Goal: Book appointment/travel/reservation

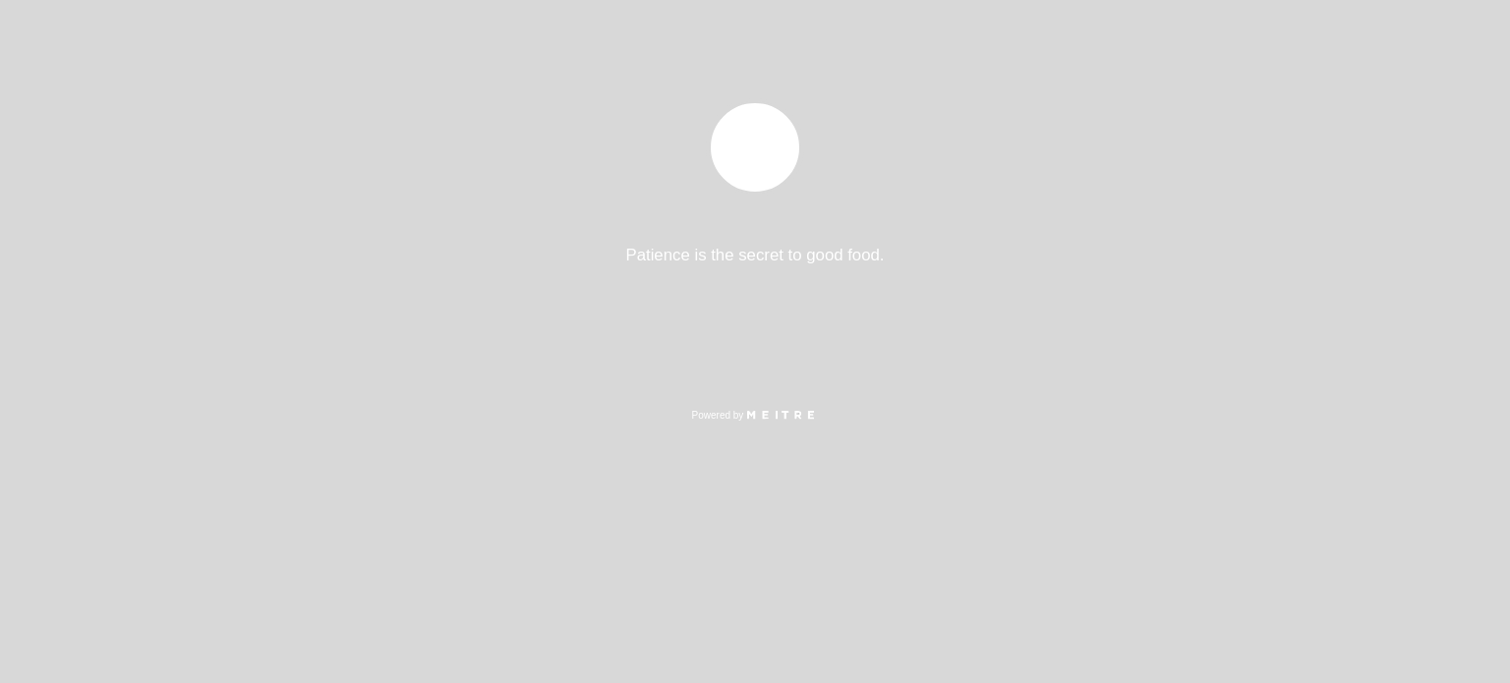
select select "es"
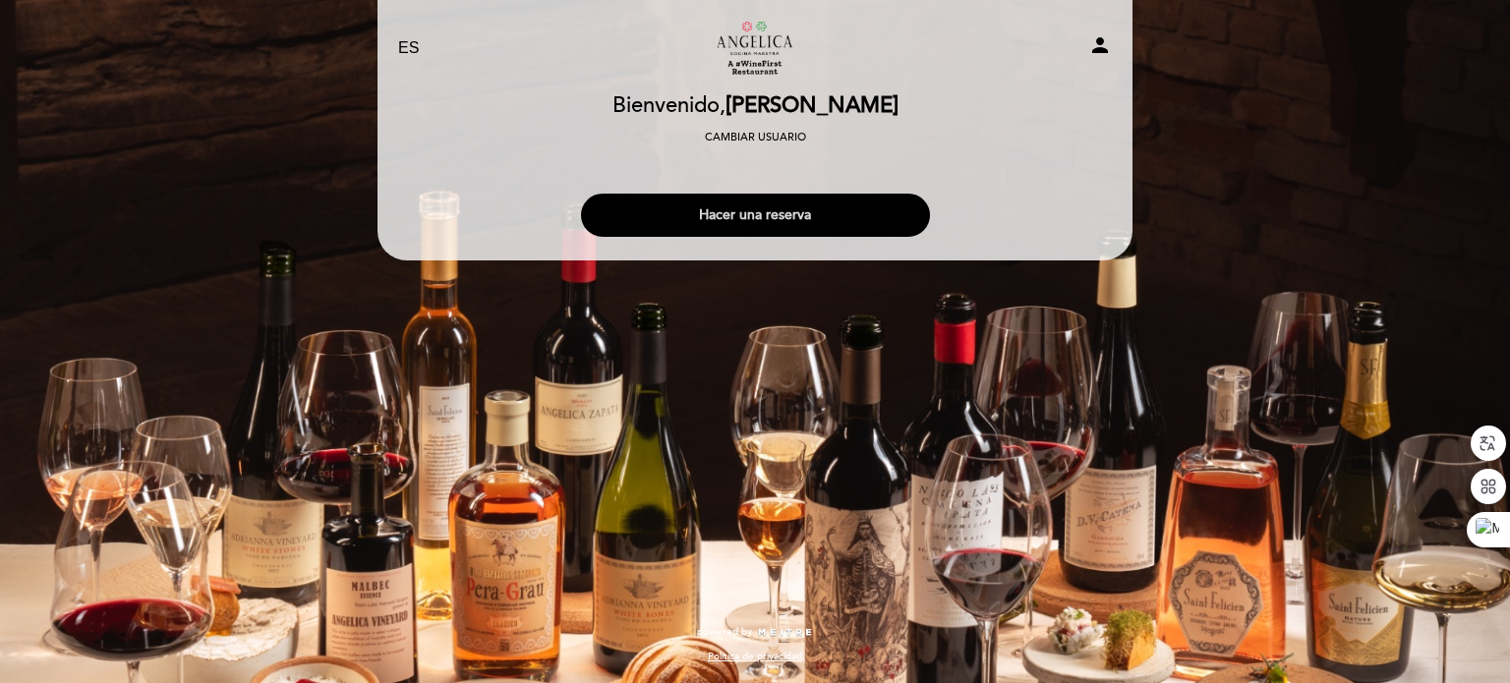
click at [743, 207] on button "Hacer una reserva" at bounding box center [755, 215] width 349 height 43
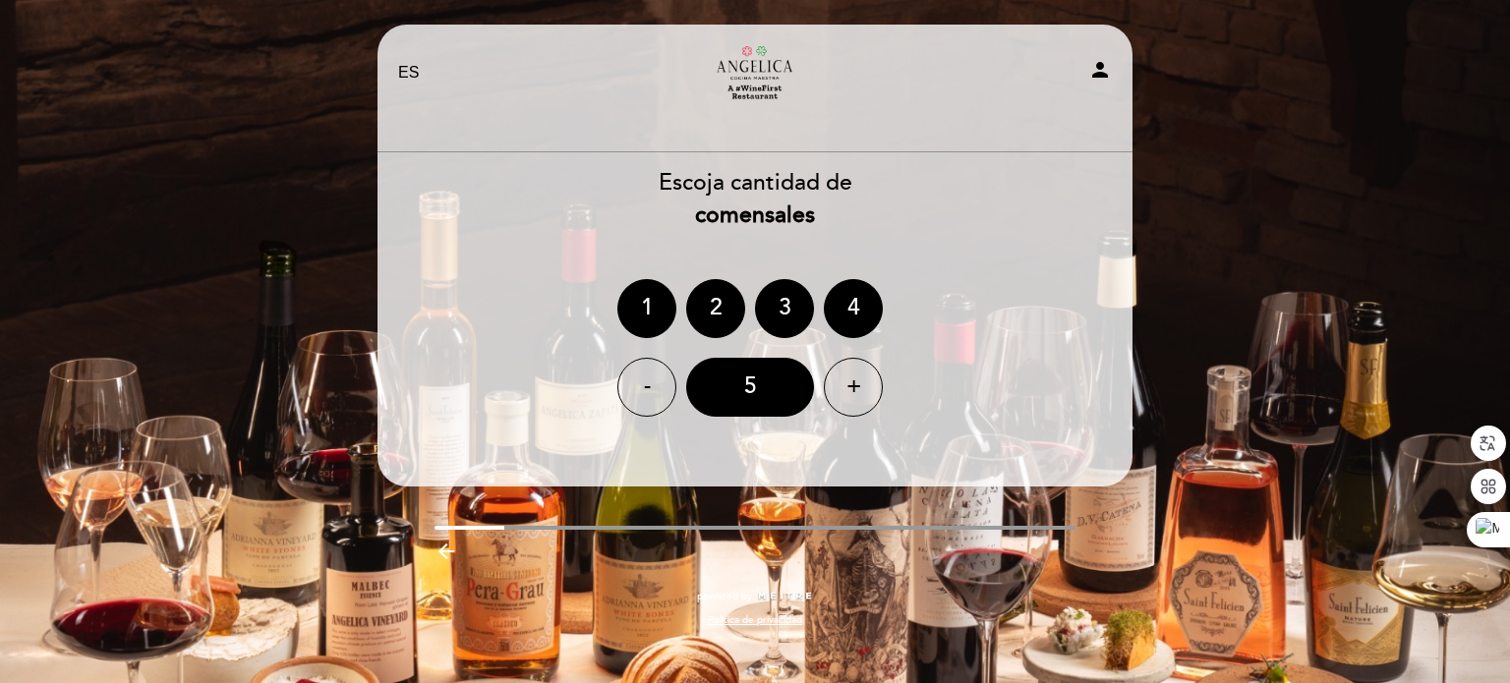
click at [1340, 346] on div "EN ES PT Restaurante [PERSON_NAME] Cocina Maestra person [GEOGRAPHIC_DATA] Bien…" at bounding box center [755, 341] width 1510 height 683
click at [755, 402] on div "5" at bounding box center [750, 387] width 128 height 59
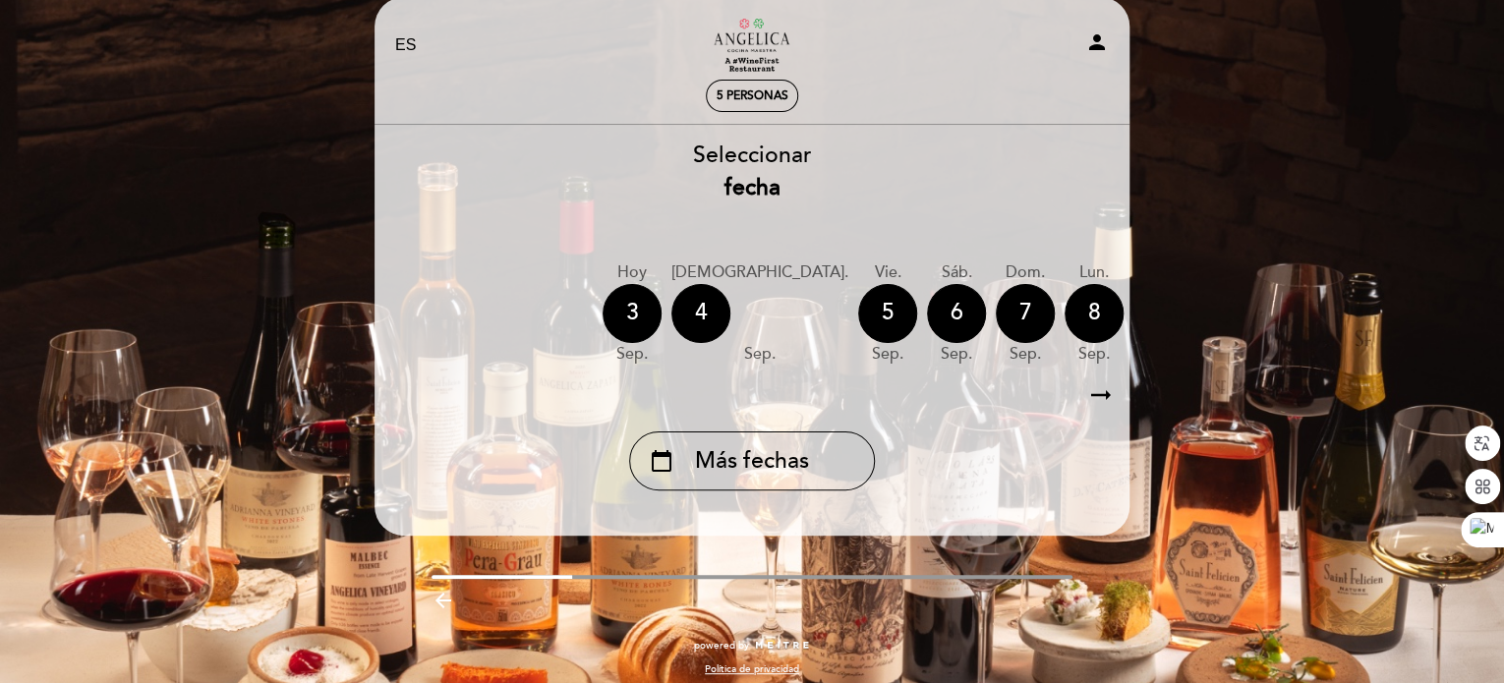
scroll to position [43, 0]
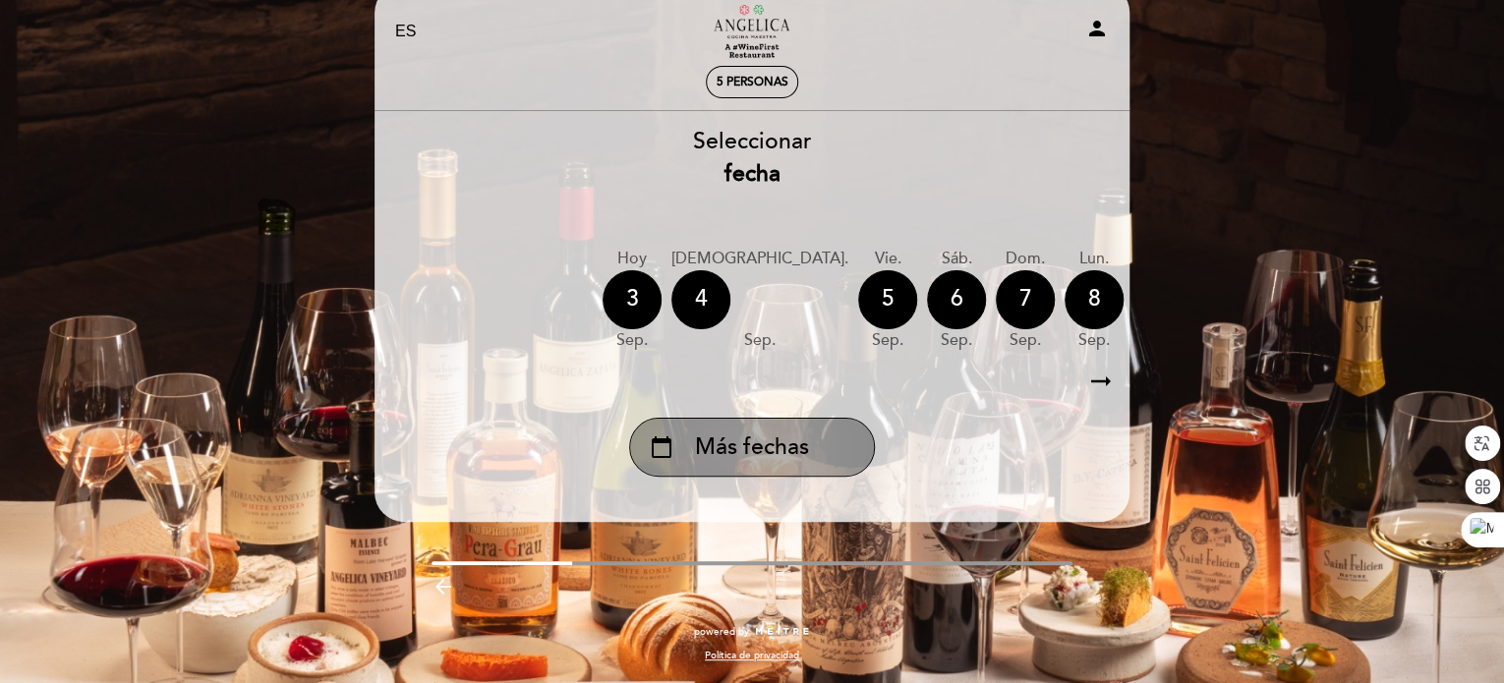
click at [784, 455] on span "Más fechas" at bounding box center [752, 448] width 114 height 32
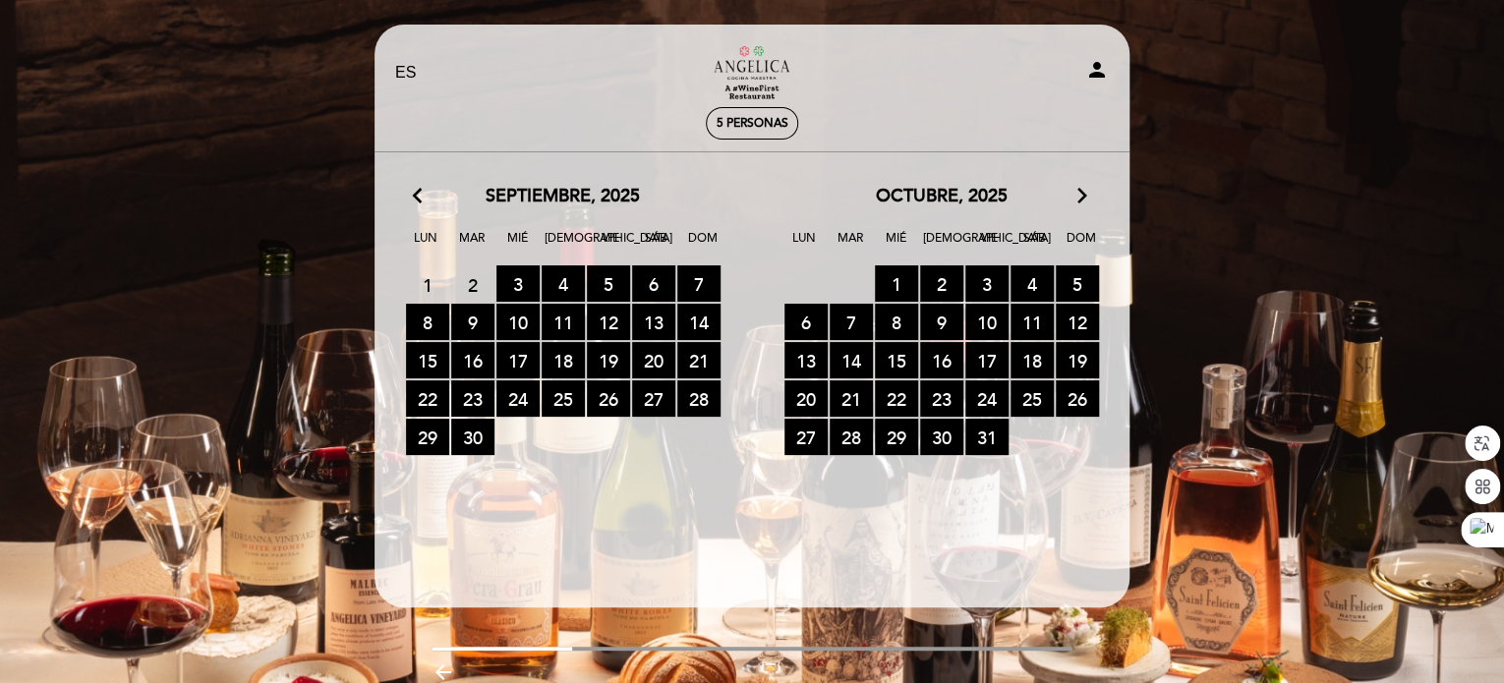
click at [1078, 192] on icon "arrow_forward_ios" at bounding box center [1083, 197] width 18 height 26
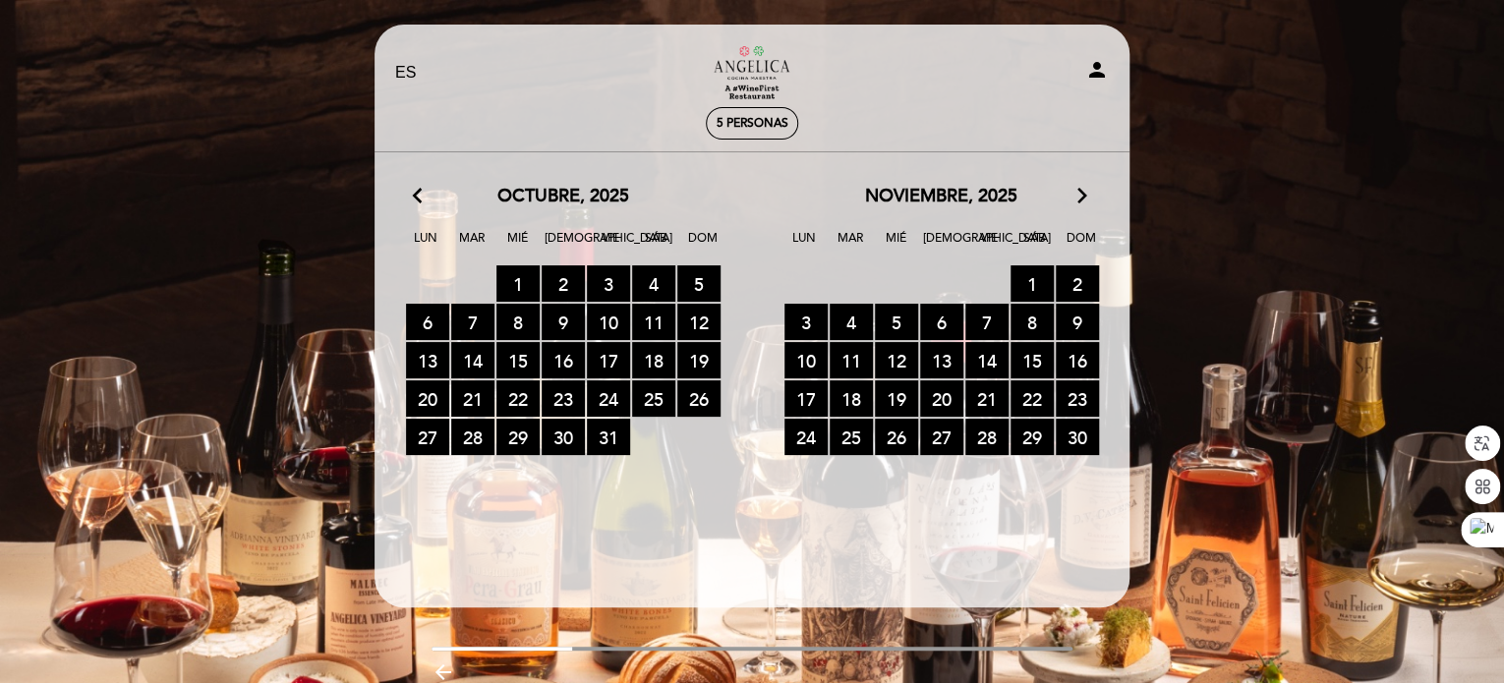
click at [1078, 192] on icon "arrow_forward_ios" at bounding box center [1083, 197] width 18 height 26
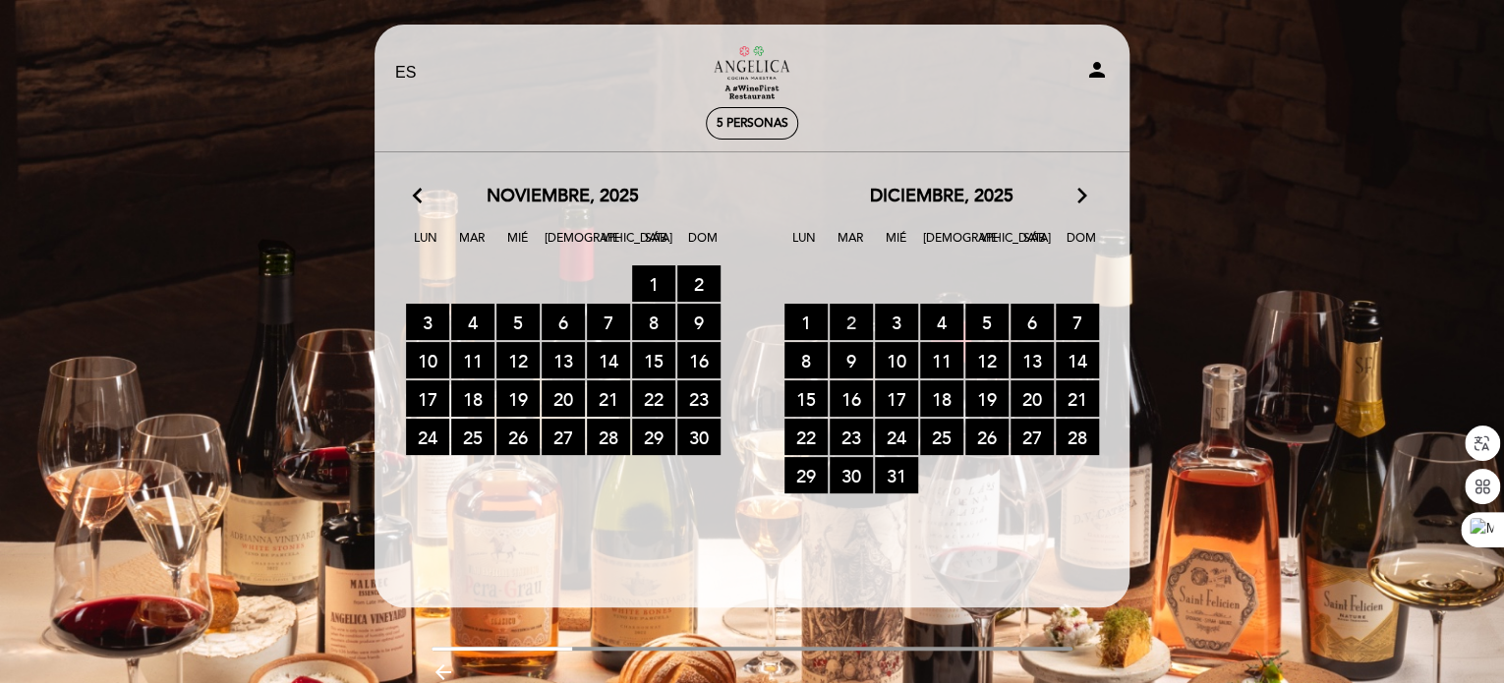
click at [858, 321] on span "2 RESERVAS DISPONIBLES" at bounding box center [851, 322] width 43 height 36
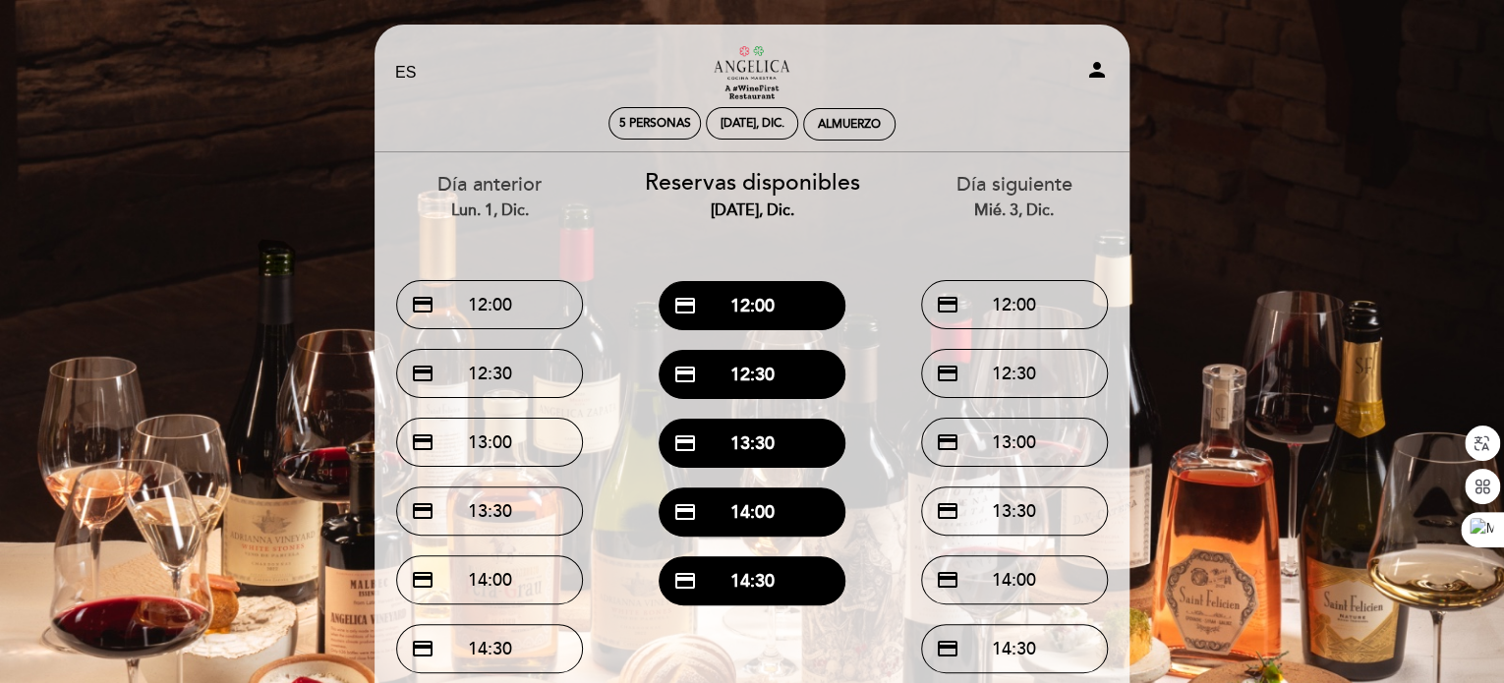
scroll to position [225, 0]
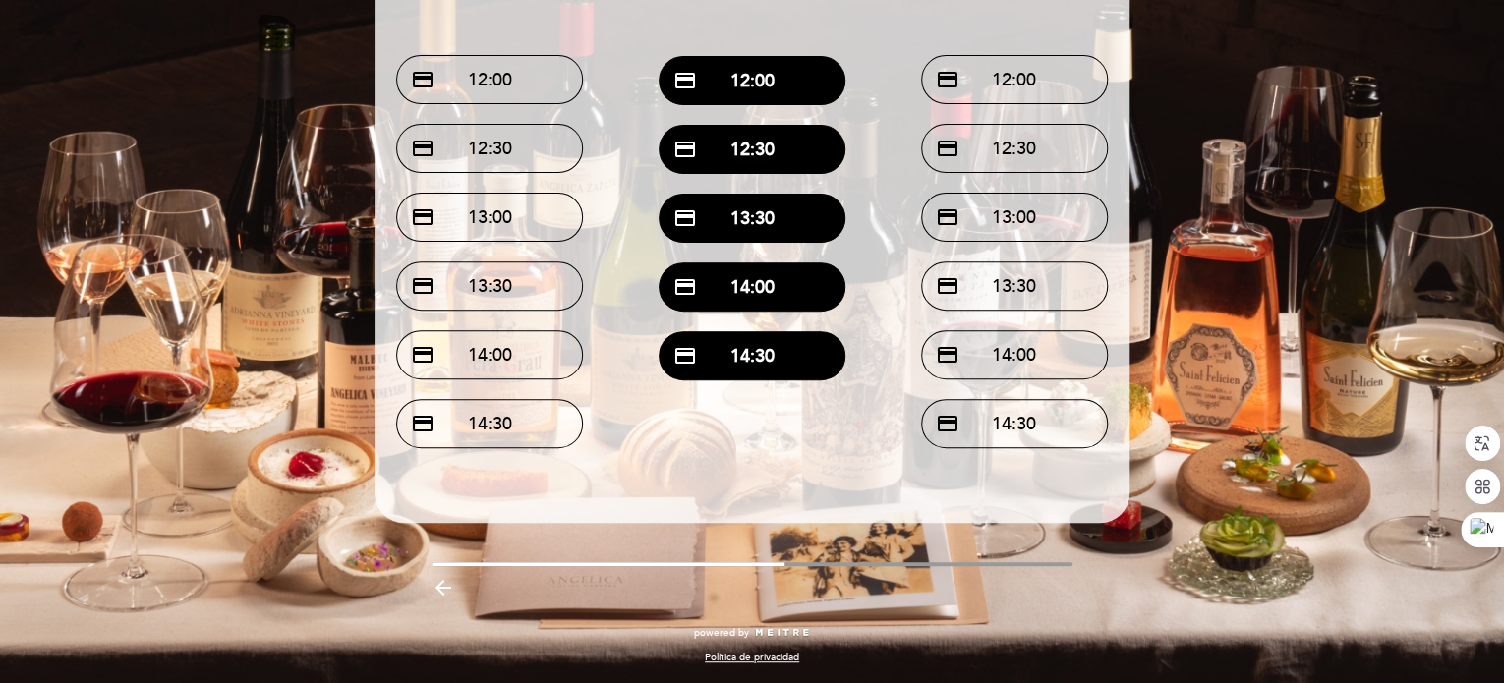
click at [1000, 560] on div "EN ES PT Restaurante [PERSON_NAME] Cocina Maestra person 5 personas [DATE], dic…" at bounding box center [752, 241] width 785 height 885
drag, startPoint x: 769, startPoint y: 560, endPoint x: 876, endPoint y: 556, distance: 107.2
click at [897, 556] on div "EN ES PT Restaurante [PERSON_NAME] Cocina Maestra person 5 personas [DATE], dic…" at bounding box center [752, 241] width 785 height 885
click at [748, 85] on button "credit_card 12:00" at bounding box center [752, 80] width 187 height 49
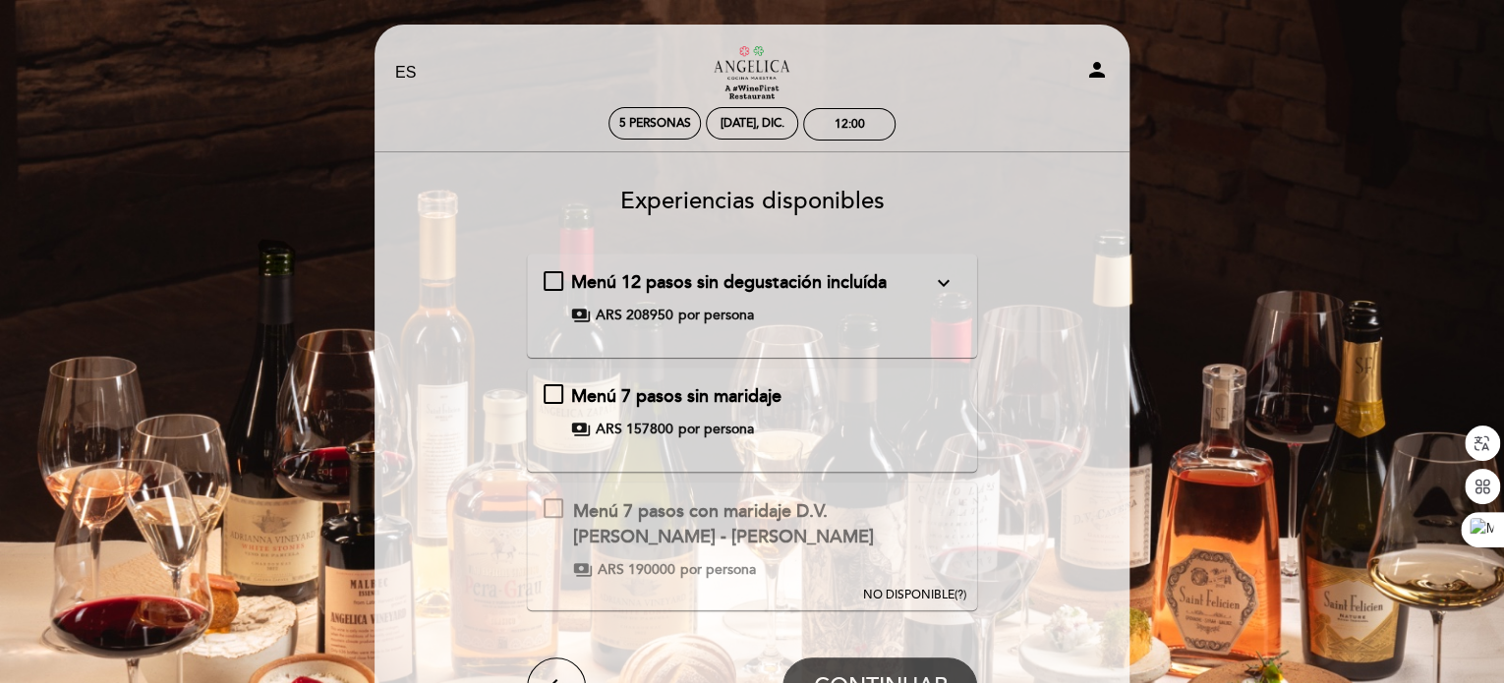
click at [940, 278] on icon "expand_more" at bounding box center [943, 283] width 24 height 24
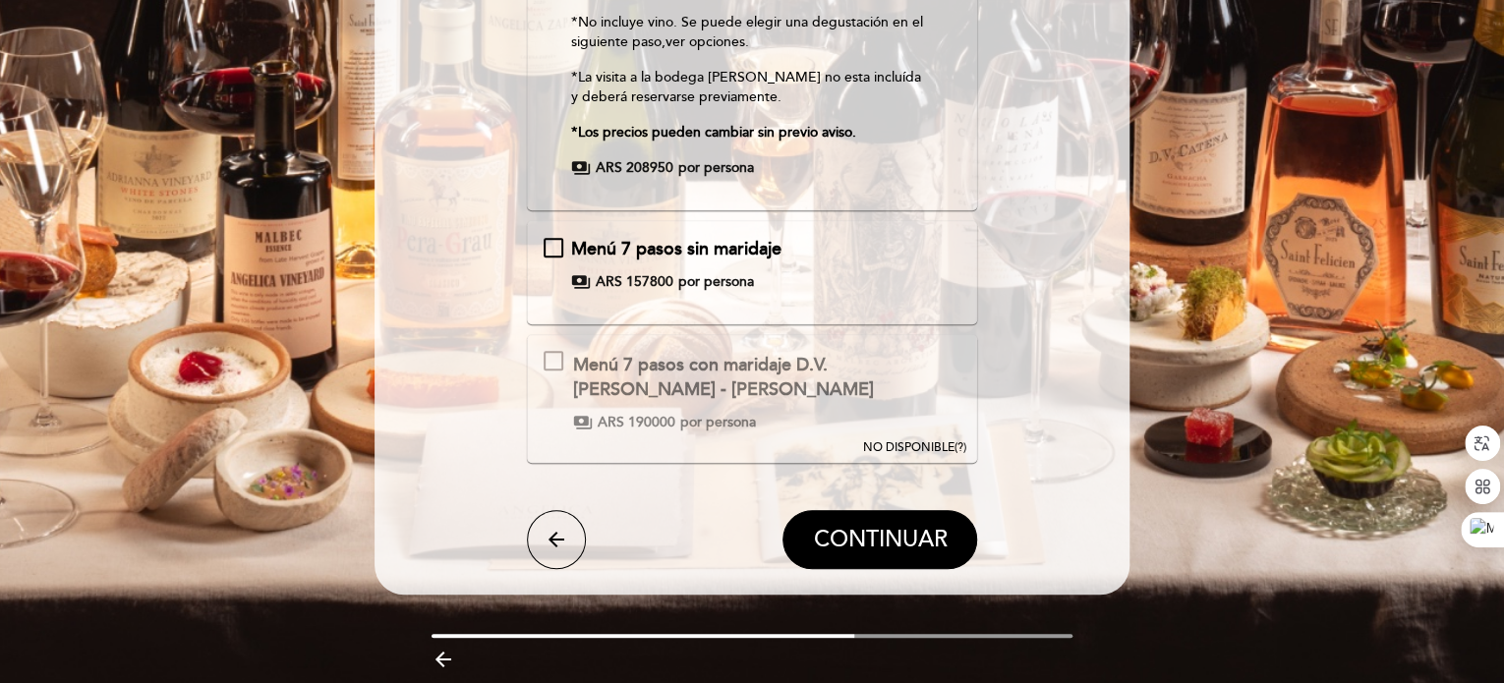
scroll to position [492, 0]
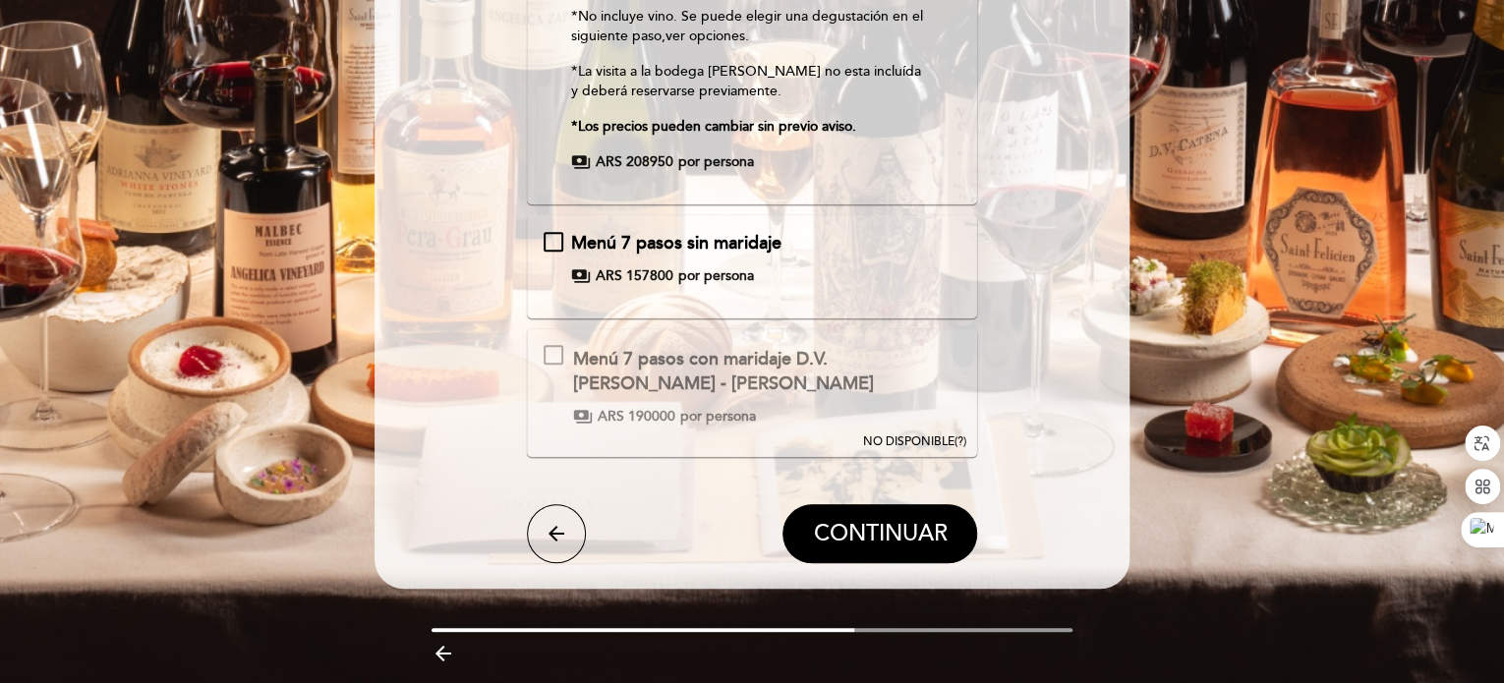
click at [680, 239] on span "Menú 7 pasos sin maridaje" at bounding box center [676, 243] width 210 height 22
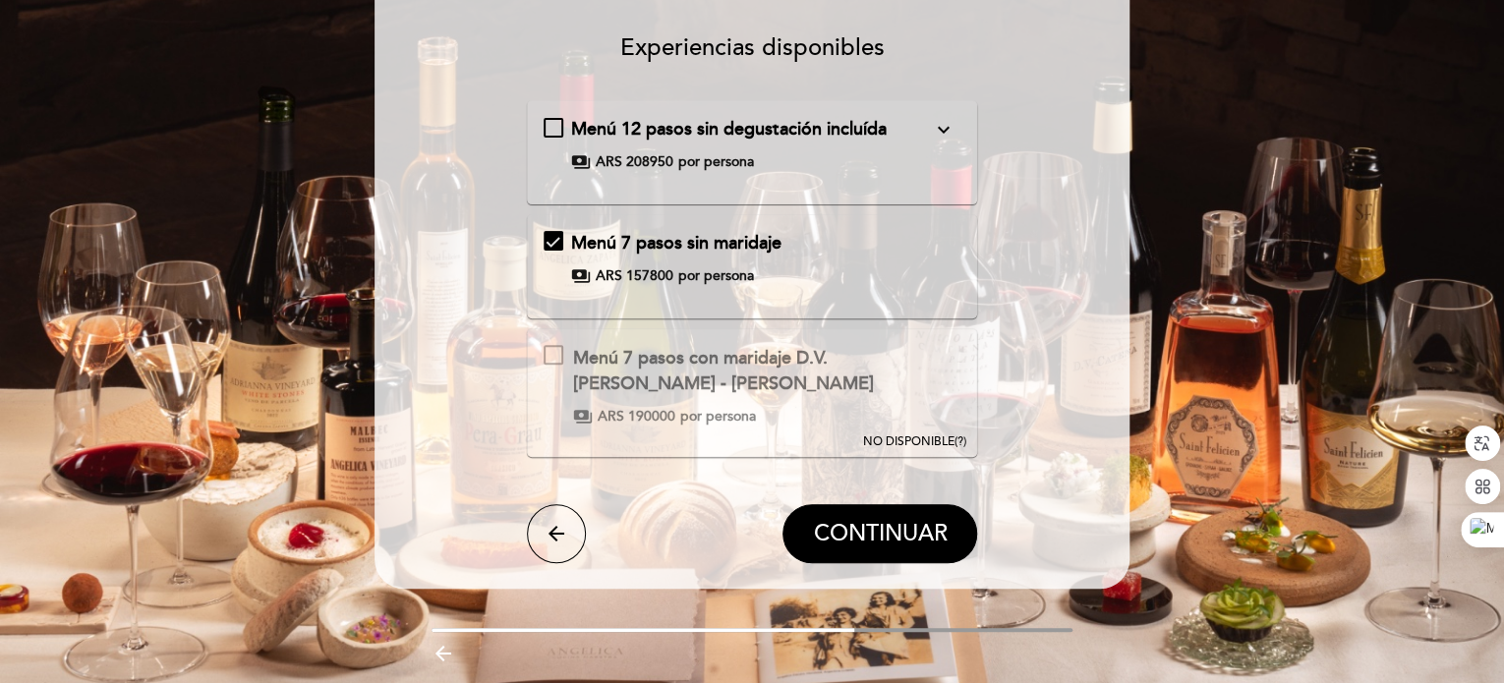
click at [631, 245] on span "Menú 7 pasos sin maridaje" at bounding box center [676, 243] width 210 height 22
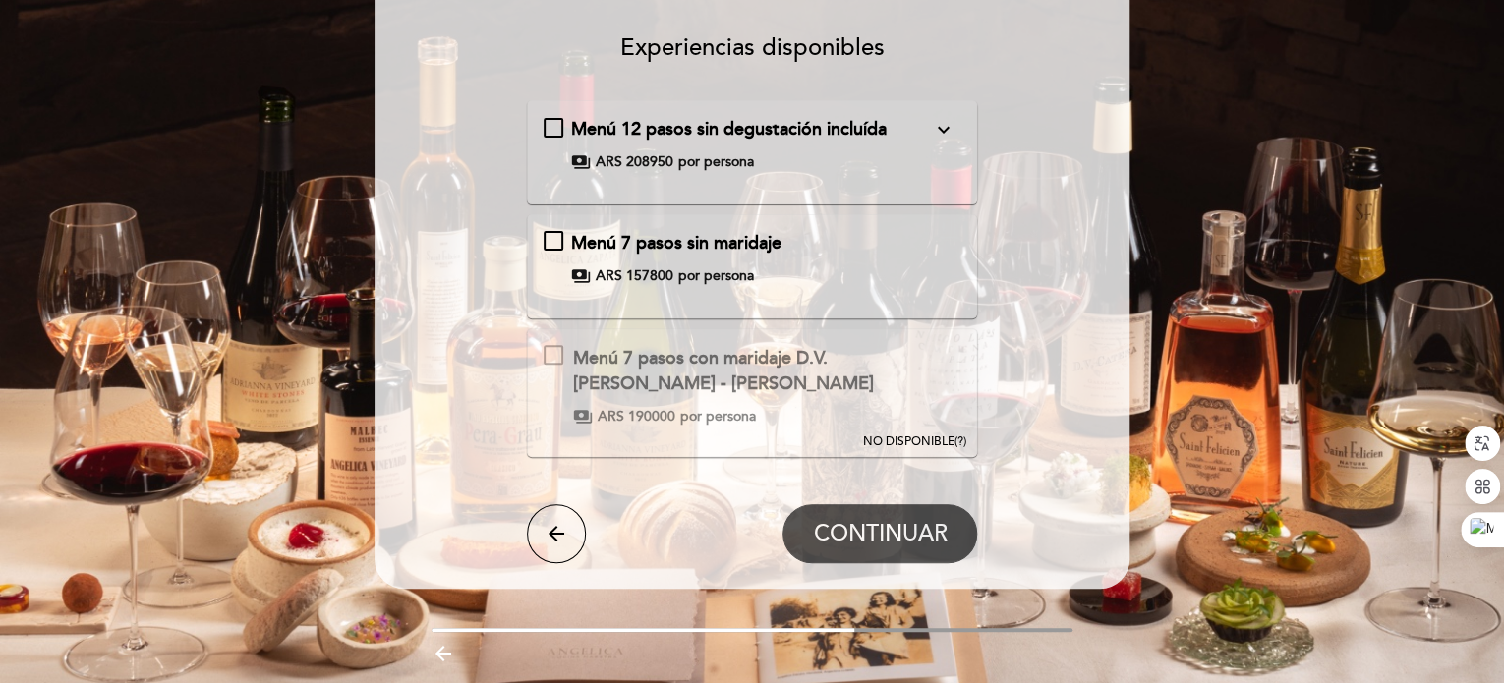
click at [751, 246] on span "Menú 7 pasos sin maridaje" at bounding box center [676, 243] width 210 height 22
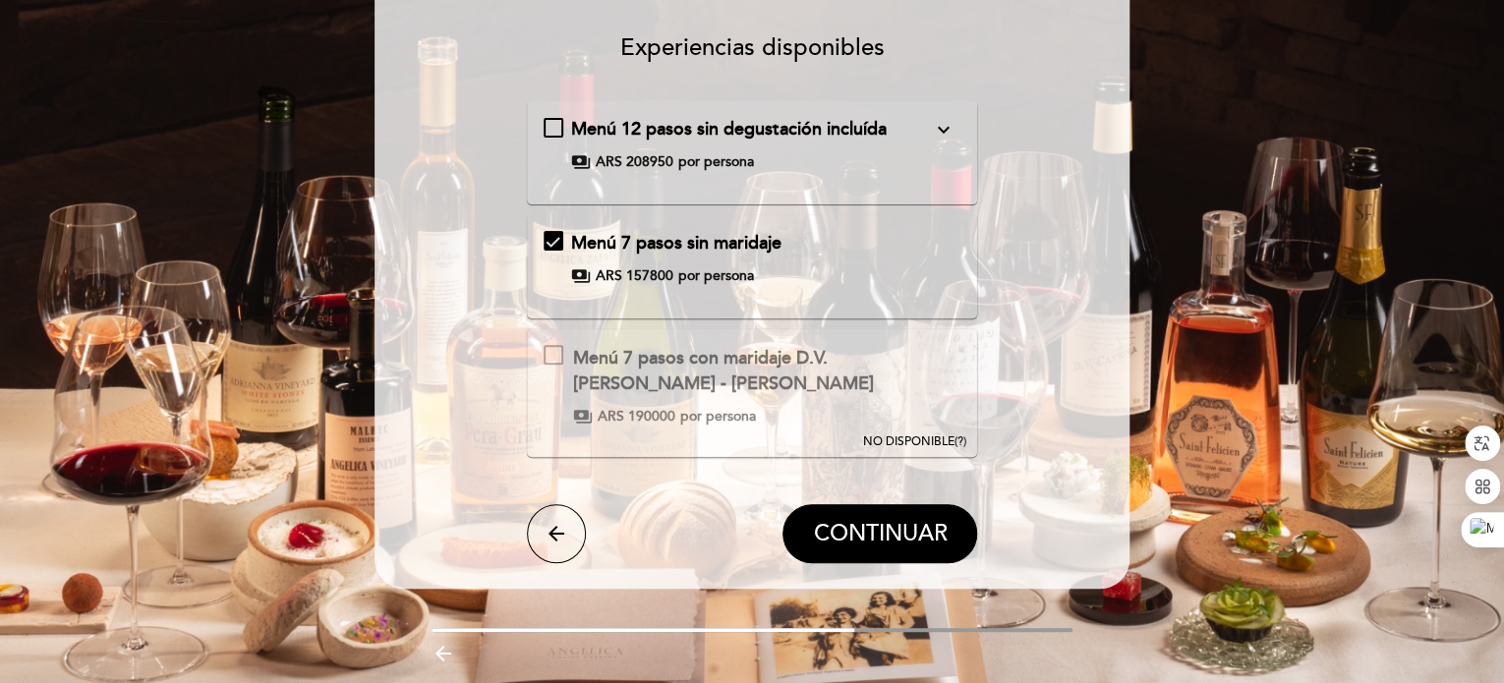
click at [869, 289] on div "Menú 7 pasos sin maridaje payments ARS 157800 por persona" at bounding box center [753, 266] width 418 height 71
drag, startPoint x: 906, startPoint y: 251, endPoint x: 839, endPoint y: 247, distance: 68.0
click at [906, 251] on div "Menú 7 pasos sin maridaje" at bounding box center [751, 244] width 361 height 26
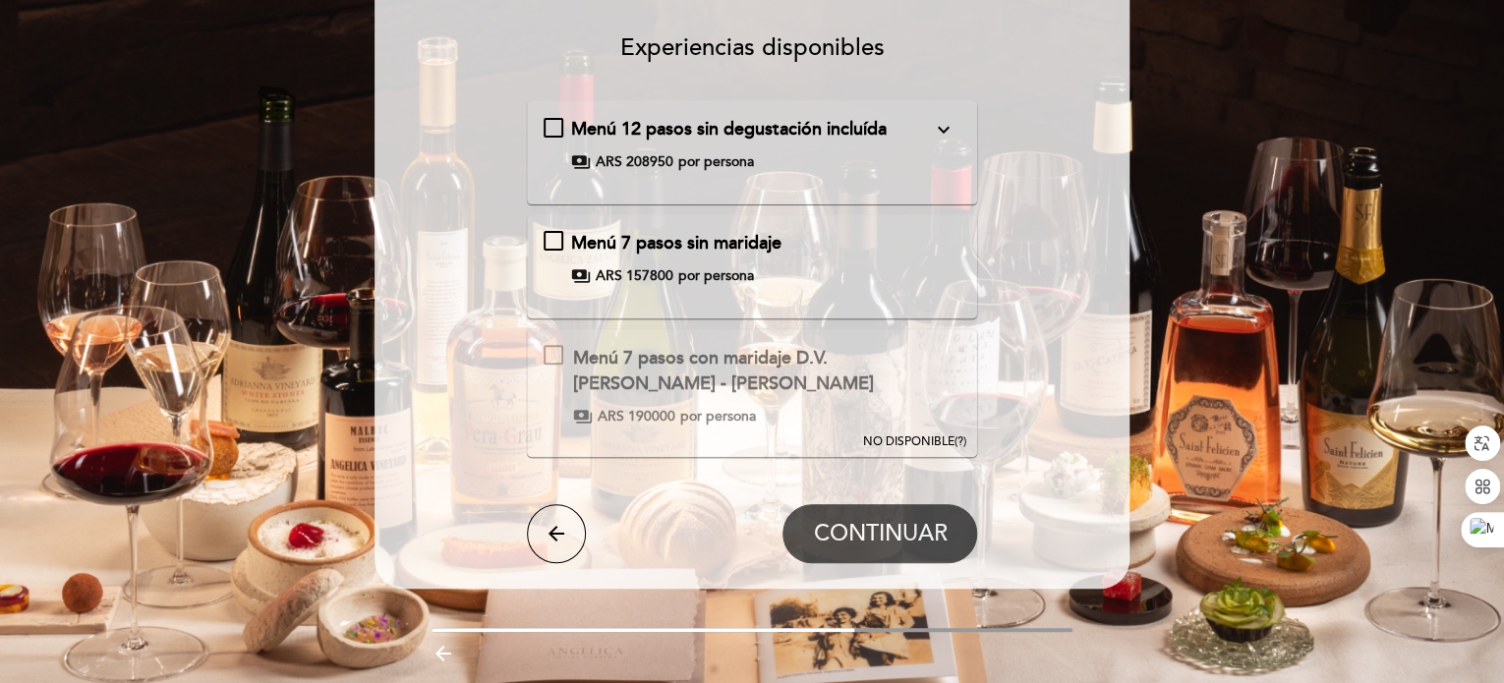
click at [648, 243] on span "Menú 7 pasos sin maridaje" at bounding box center [676, 243] width 210 height 22
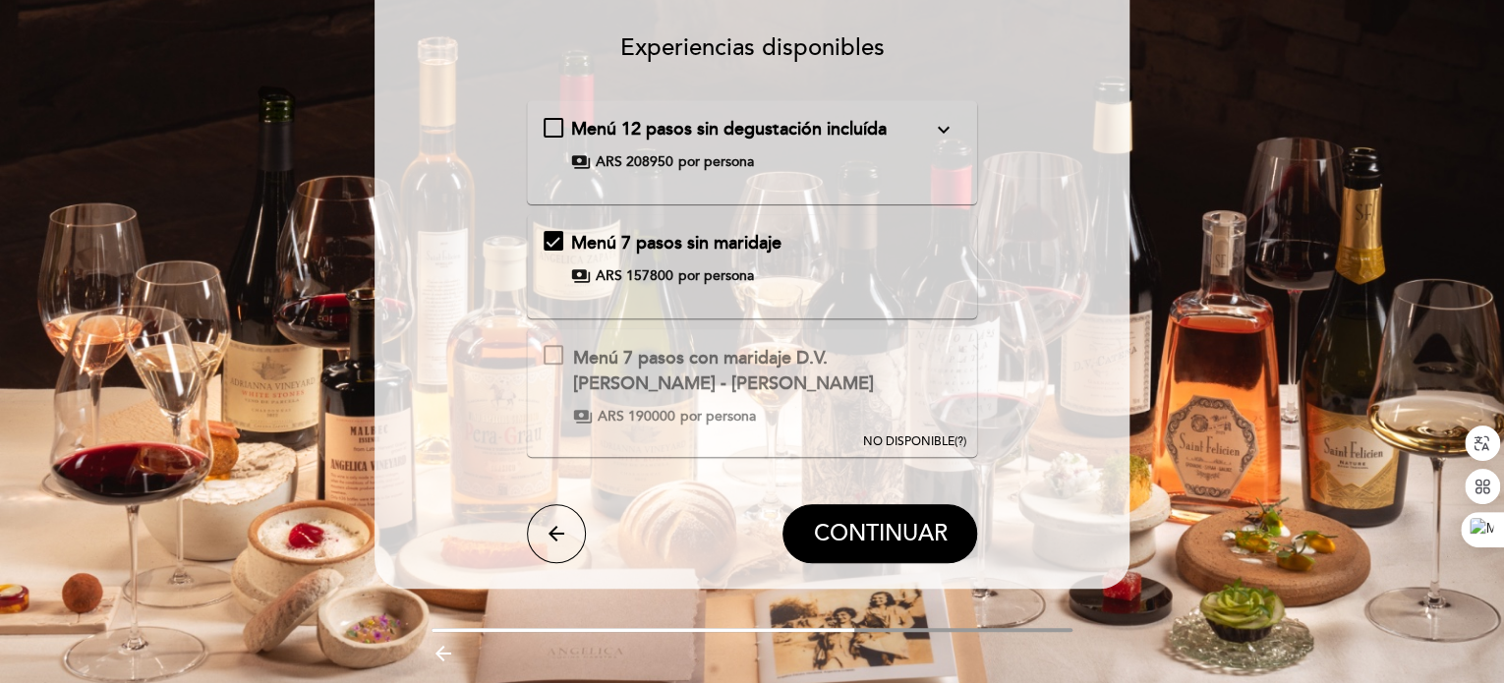
click at [582, 241] on span "Menú 7 pasos sin maridaje" at bounding box center [676, 243] width 210 height 22
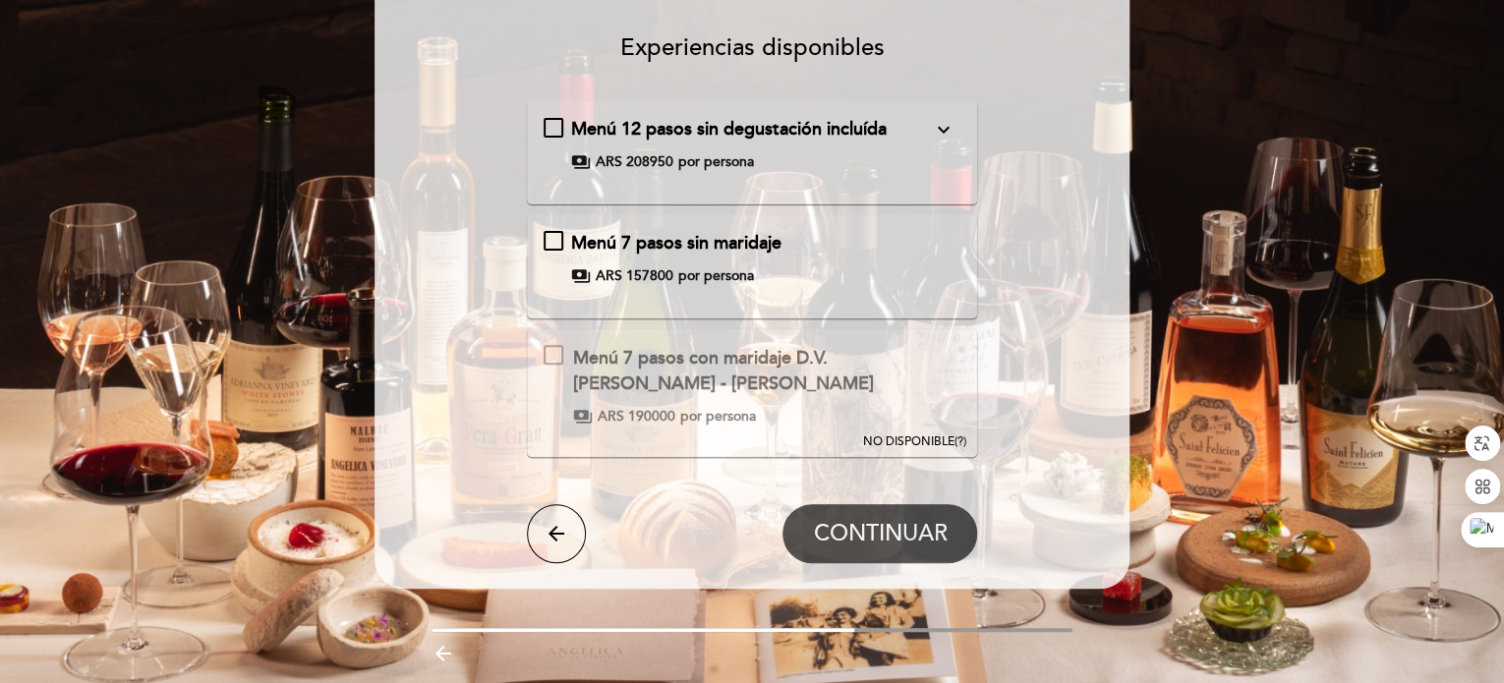
click at [689, 276] on span "por persona" at bounding box center [716, 276] width 76 height 20
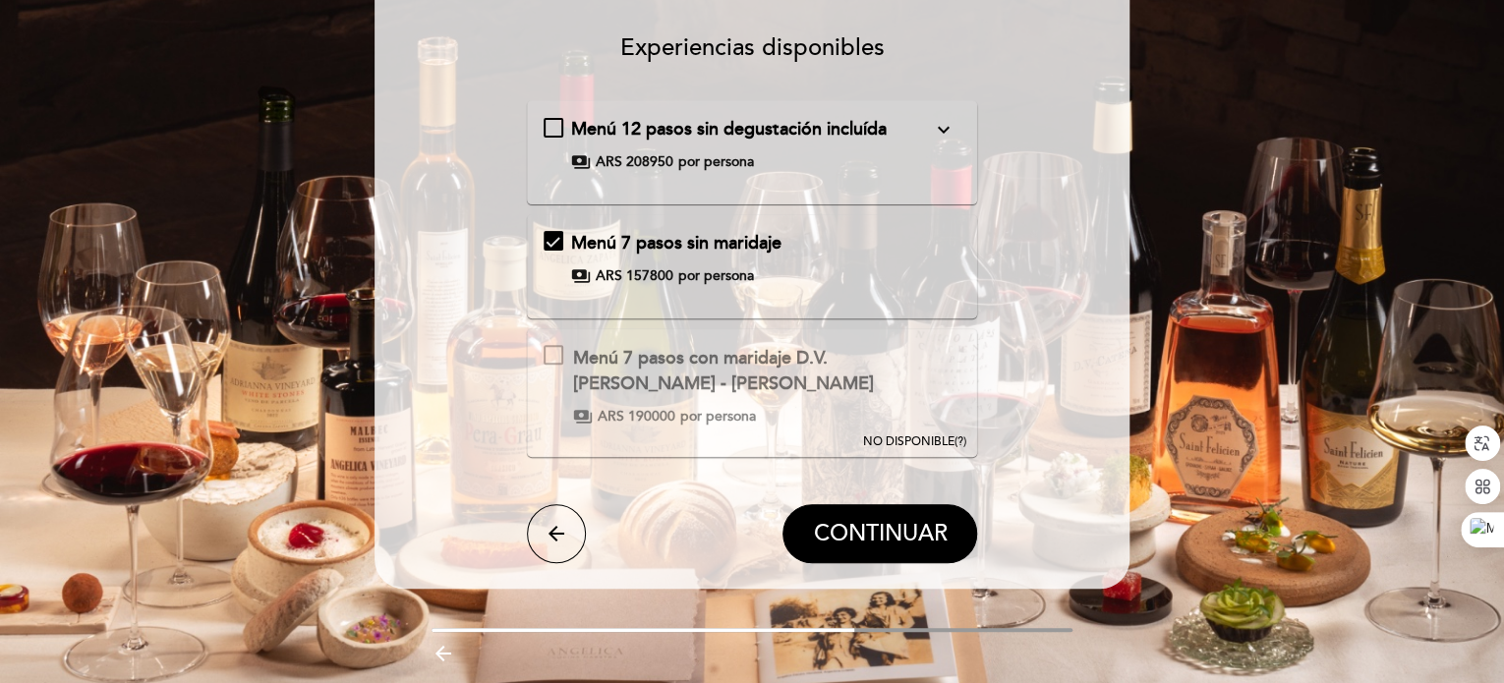
click at [688, 276] on span "por persona" at bounding box center [716, 276] width 76 height 20
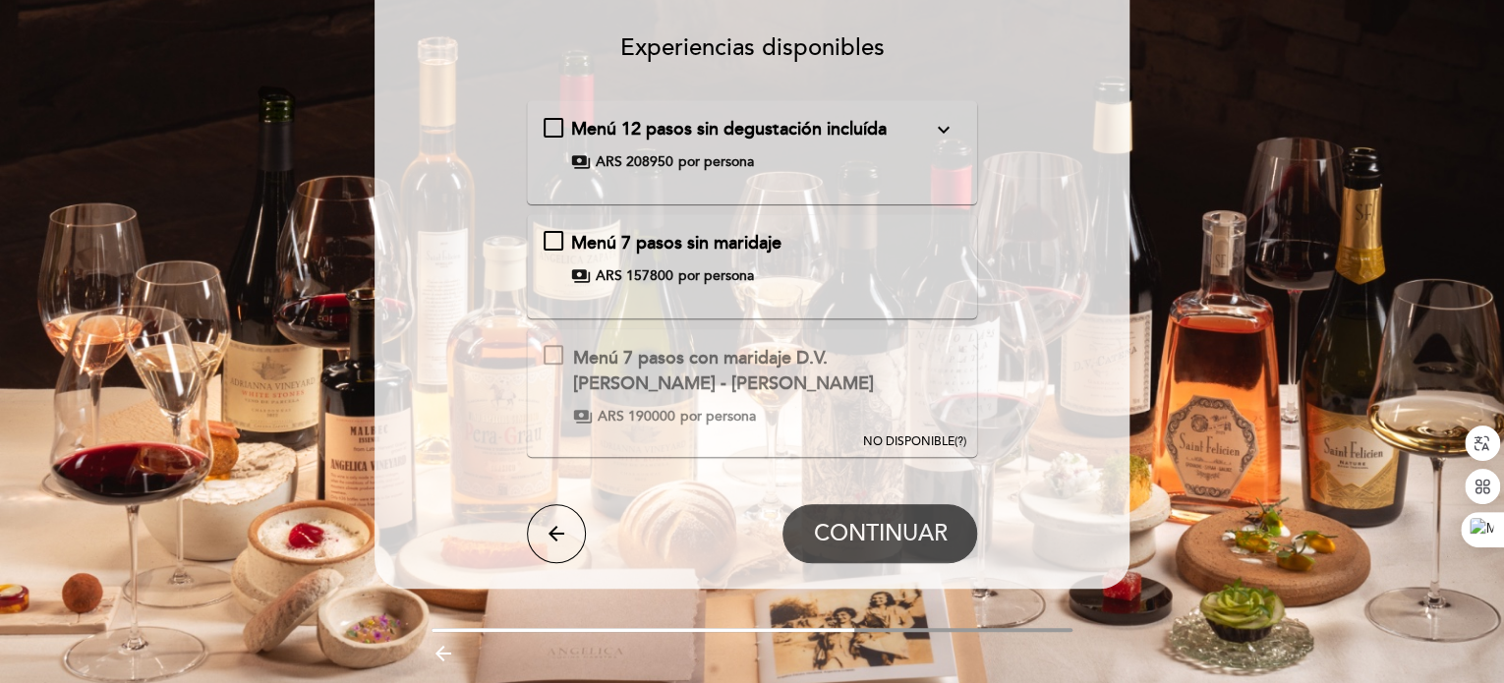
click at [686, 276] on span "por persona" at bounding box center [716, 276] width 76 height 20
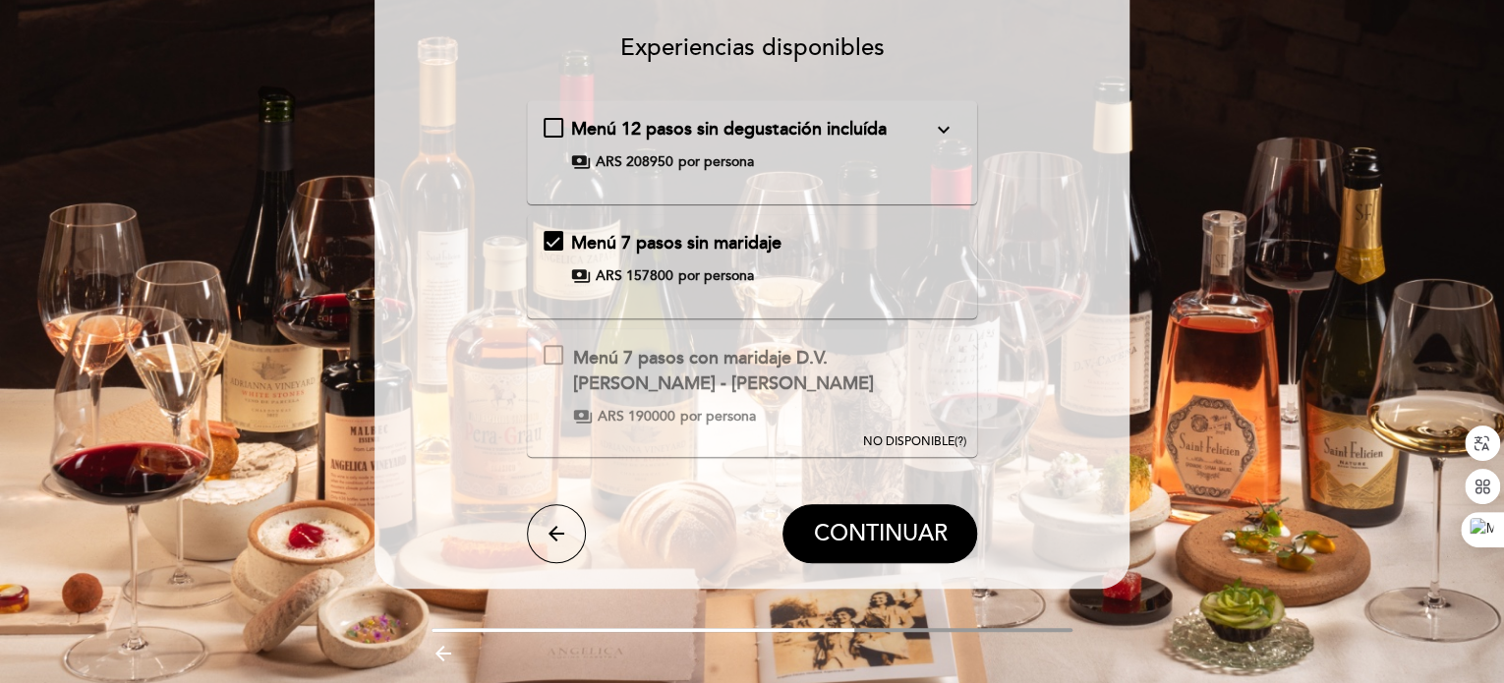
click at [625, 273] on span "ARS 157800" at bounding box center [635, 276] width 78 height 20
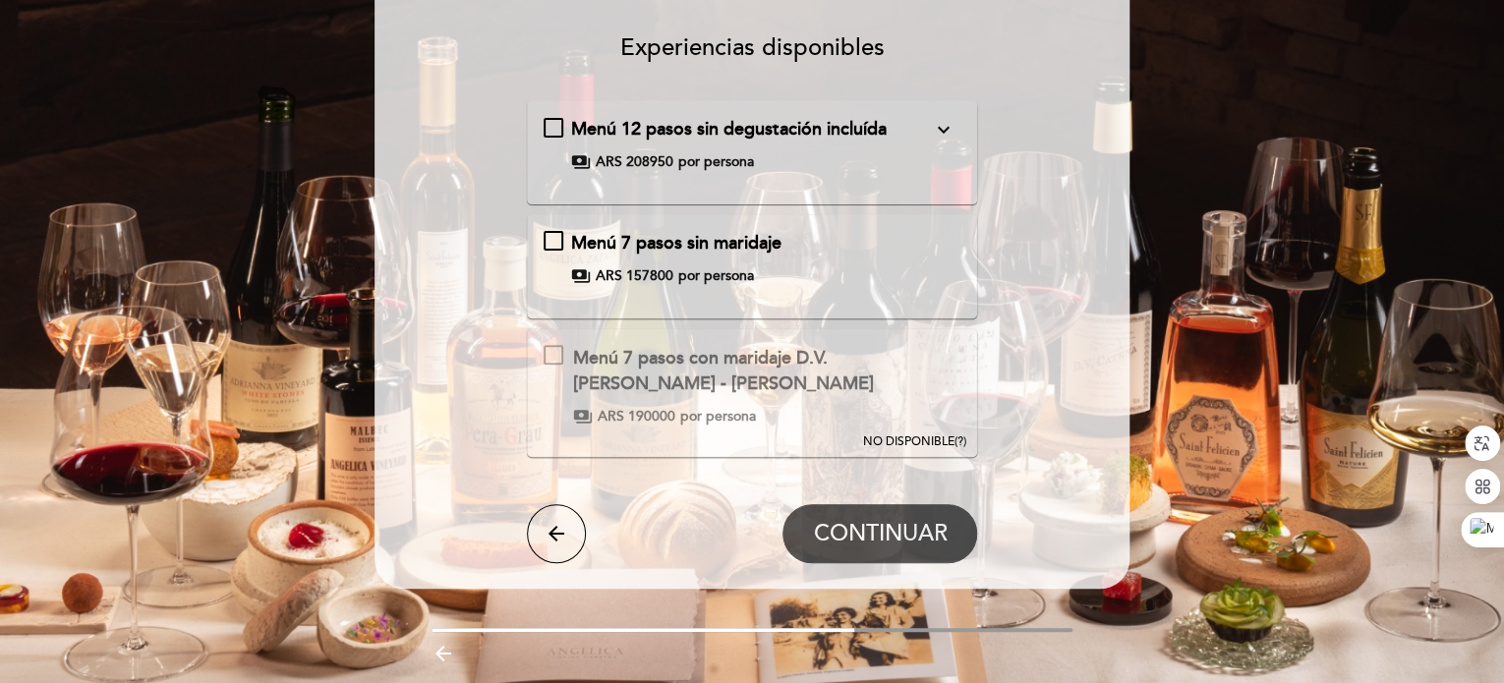
click at [602, 270] on span "ARS 157800" at bounding box center [635, 276] width 78 height 20
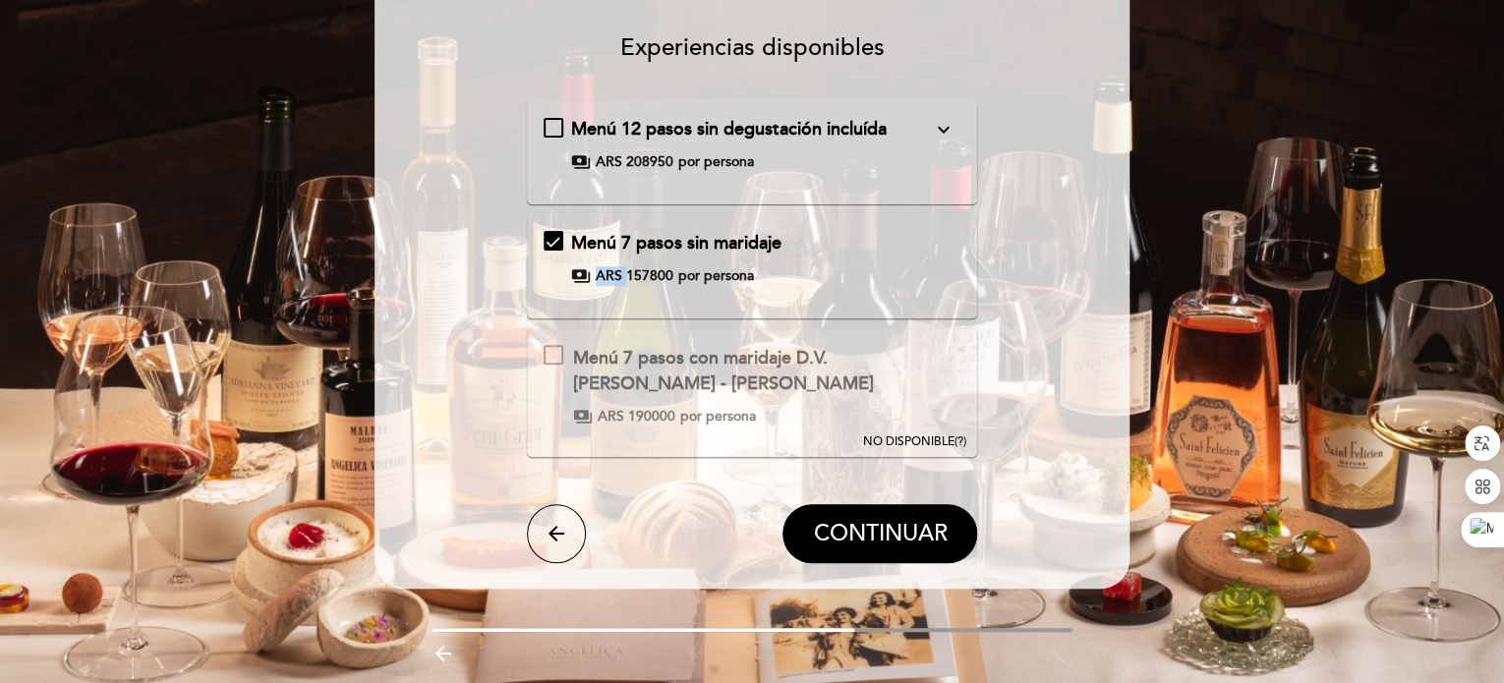
click at [602, 270] on span "ARS 157800" at bounding box center [635, 276] width 78 height 20
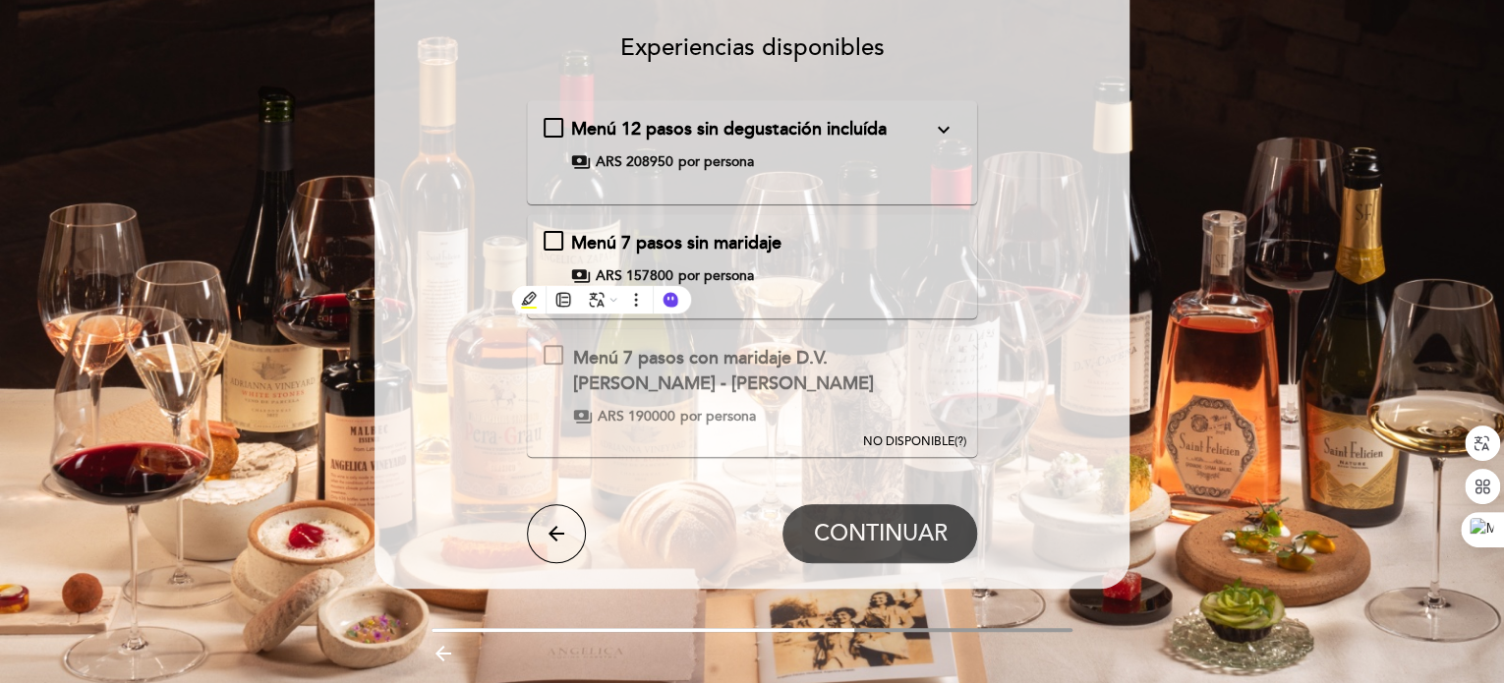
click at [632, 156] on span "ARS 208950" at bounding box center [635, 162] width 78 height 20
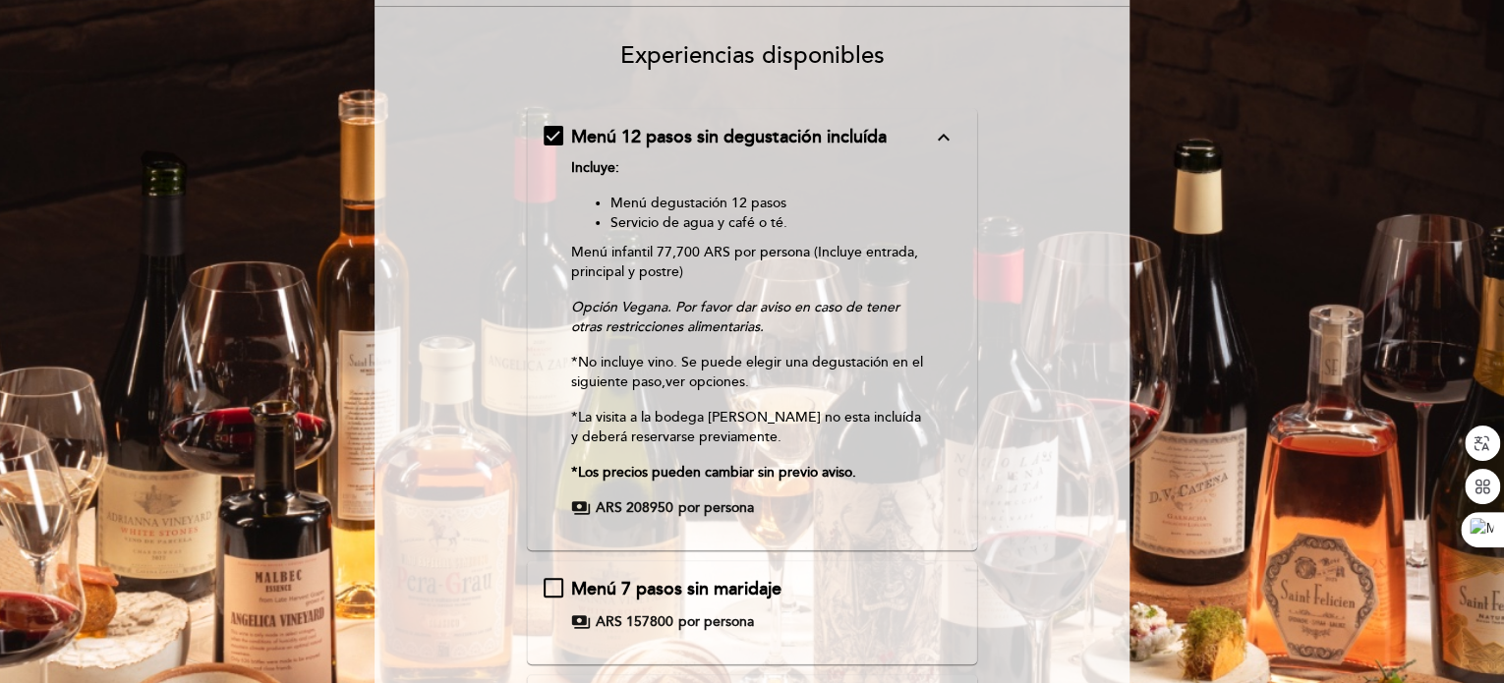
scroll to position [0, 0]
